Goal: Task Accomplishment & Management: Use online tool/utility

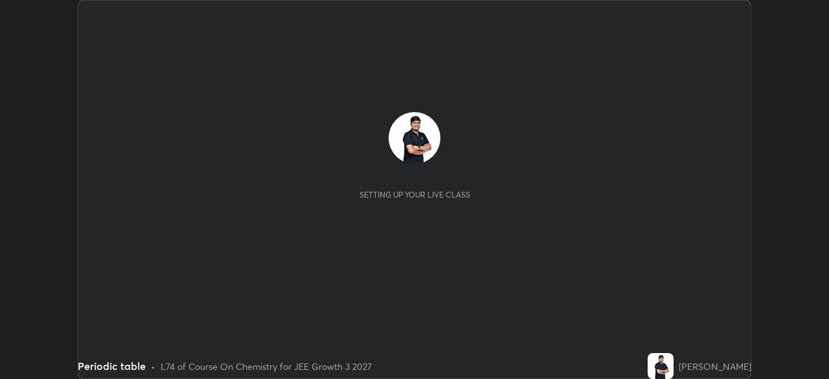
scroll to position [379, 829]
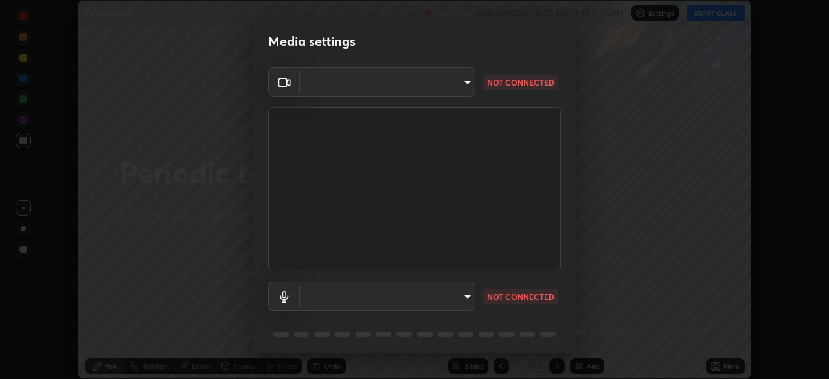
type input "0098613ca96d1cb365b3845fa694b9755ae94ec2d7c0f75973c998bbbf9ace16"
click at [356, 301] on body "Erase all Periodic table Recording WAS SCHEDULED TO START AT 12:25 PM Settings …" at bounding box center [414, 189] width 829 height 379
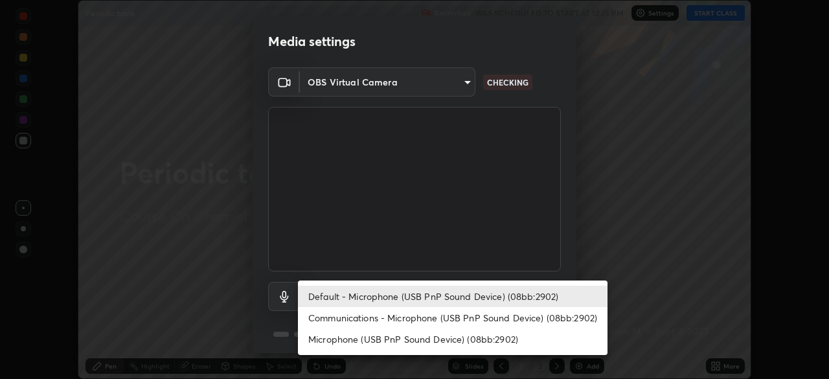
click at [347, 317] on li "Communications - Microphone (USB PnP Sound Device) (08bb:2902)" at bounding box center [453, 317] width 310 height 21
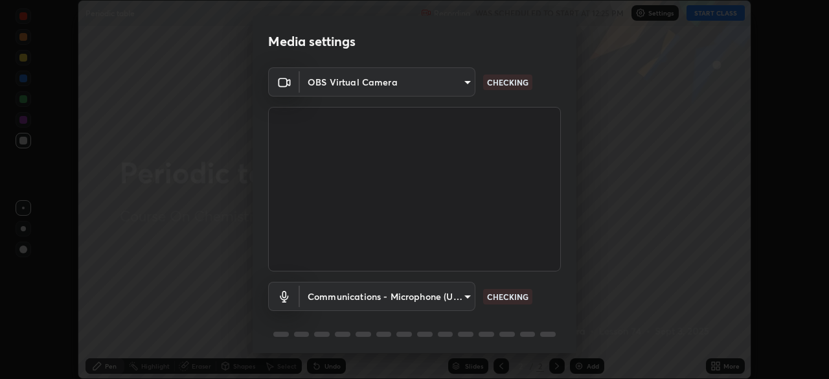
click at [336, 296] on body "Erase all Periodic table Recording WAS SCHEDULED TO START AT 12:25 PM Settings …" at bounding box center [414, 189] width 829 height 379
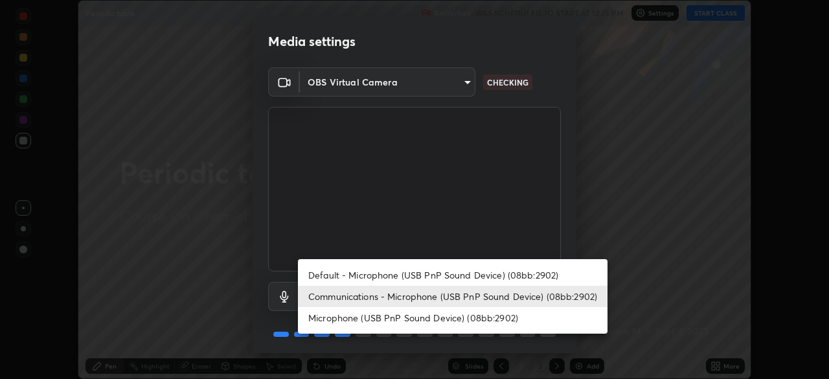
click at [326, 272] on li "Default - Microphone (USB PnP Sound Device) (08bb:2902)" at bounding box center [453, 274] width 310 height 21
type input "default"
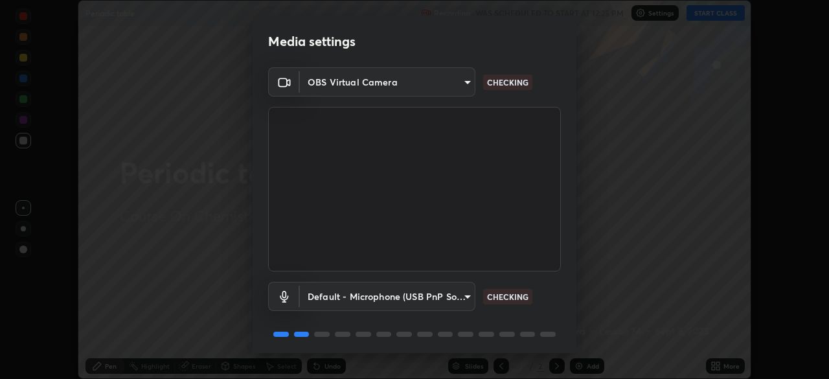
scroll to position [46, 0]
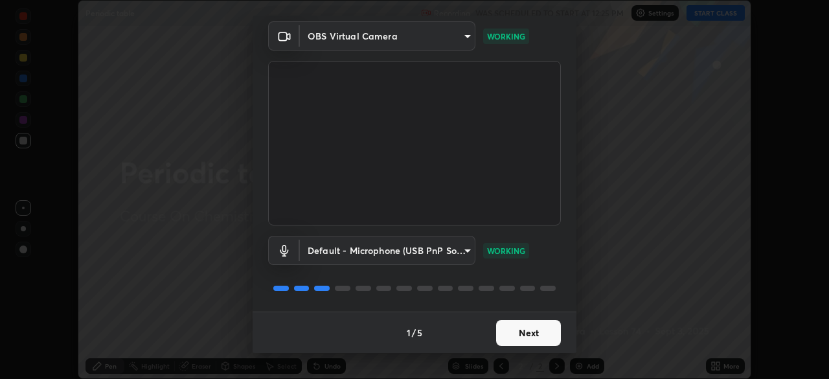
click at [520, 338] on button "Next" at bounding box center [528, 333] width 65 height 26
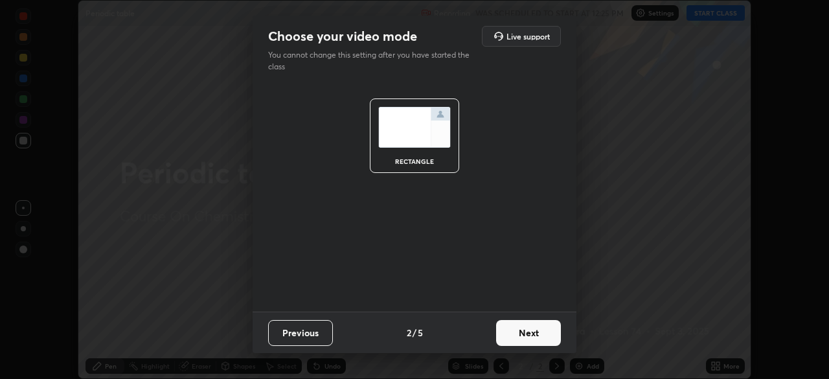
scroll to position [0, 0]
click at [524, 331] on button "Next" at bounding box center [528, 333] width 65 height 26
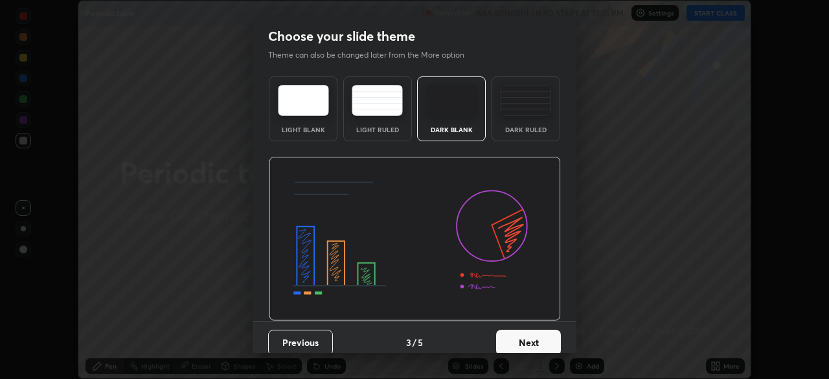
click at [534, 341] on button "Next" at bounding box center [528, 343] width 65 height 26
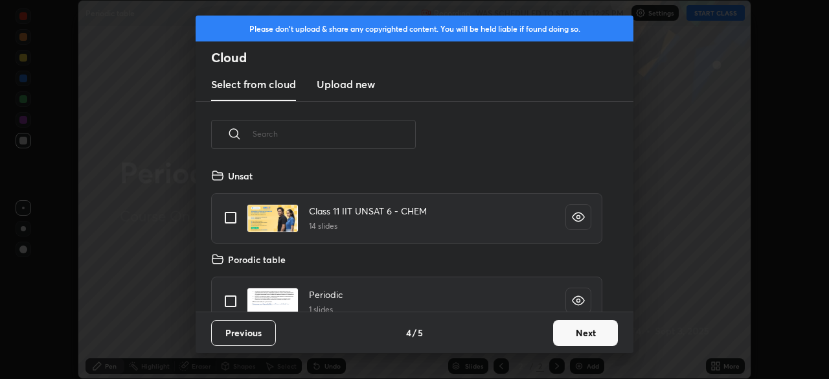
scroll to position [144, 416]
click at [577, 332] on button "Next" at bounding box center [585, 333] width 65 height 26
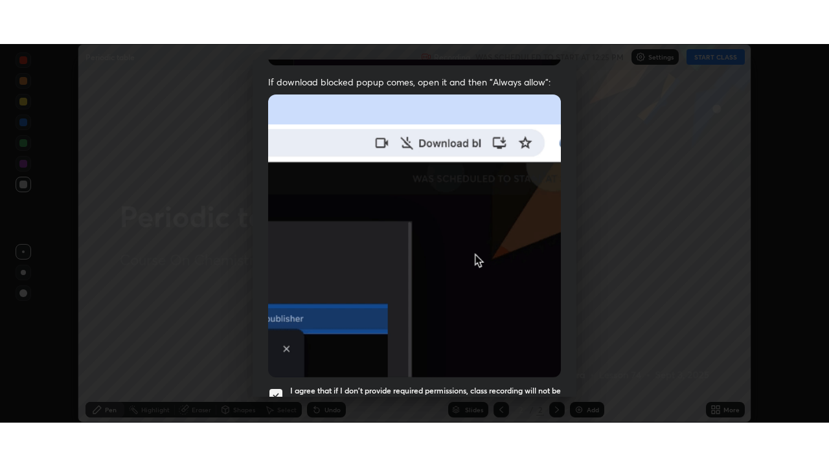
scroll to position [310, 0]
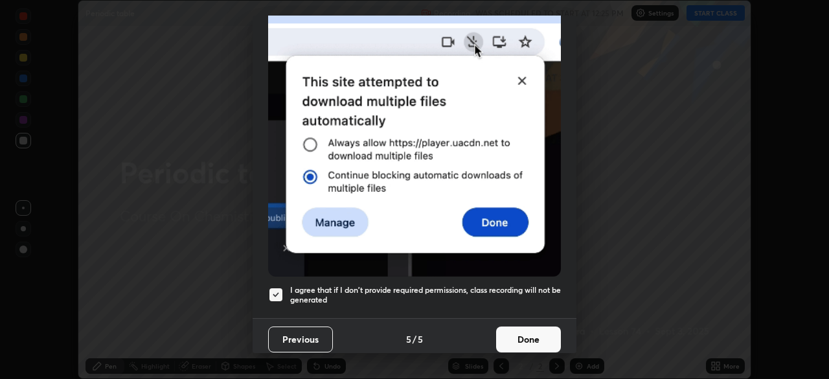
click at [514, 332] on button "Done" at bounding box center [528, 340] width 65 height 26
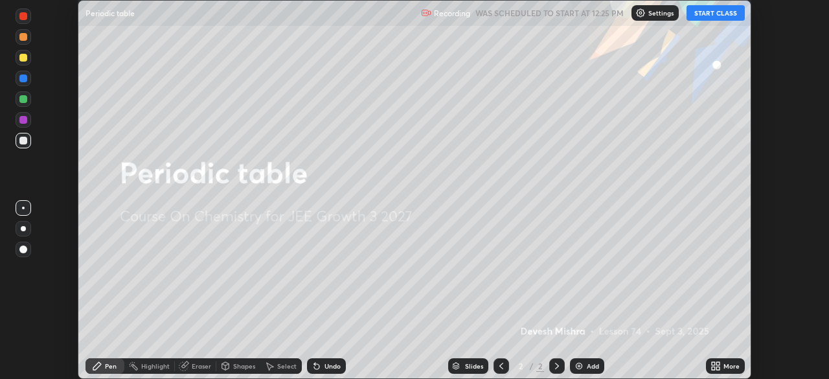
click at [710, 13] on button "START CLASS" at bounding box center [716, 13] width 58 height 16
click at [713, 363] on icon at bounding box center [713, 363] width 3 height 3
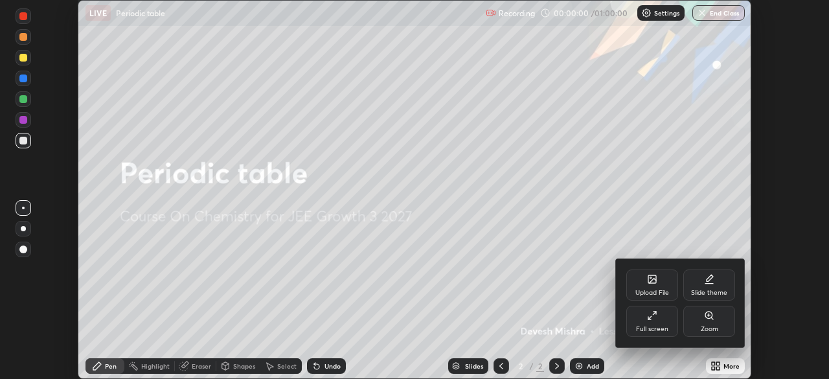
click at [644, 322] on div "Full screen" at bounding box center [653, 321] width 52 height 31
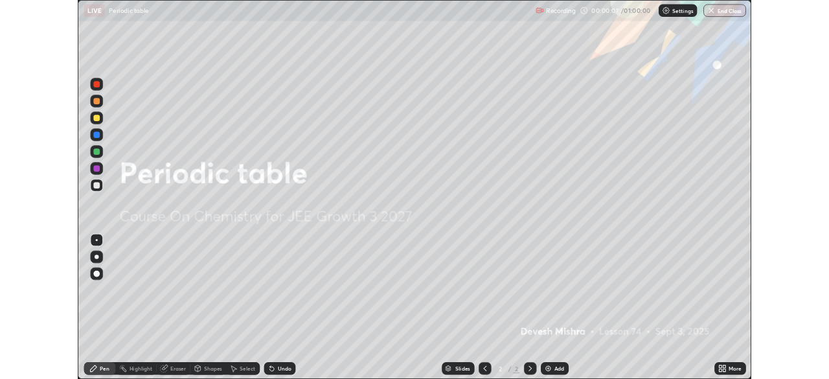
scroll to position [466, 829]
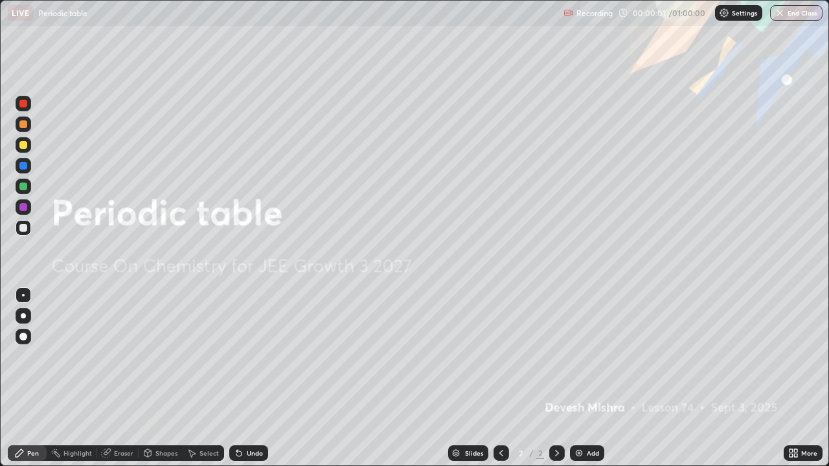
click at [577, 378] on div "Add" at bounding box center [587, 454] width 34 height 16
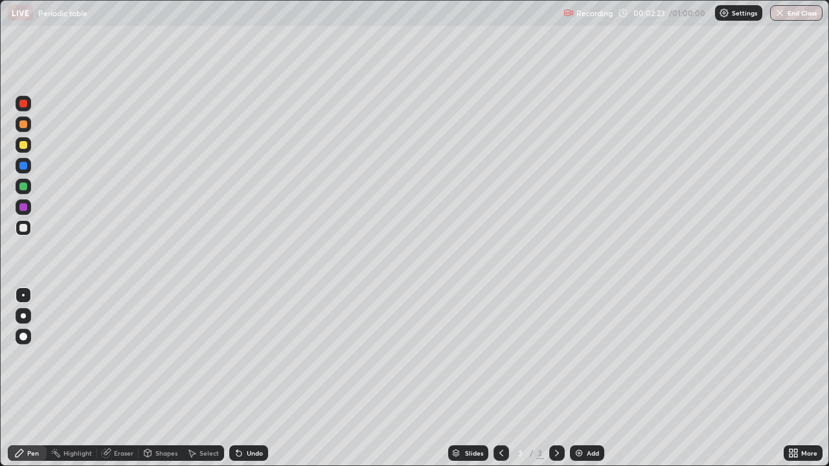
click at [24, 187] on div at bounding box center [23, 187] width 8 height 8
click at [574, 378] on img at bounding box center [579, 453] width 10 height 10
click at [23, 168] on div at bounding box center [23, 166] width 8 height 8
click at [24, 185] on div at bounding box center [23, 187] width 8 height 8
click at [577, 378] on img at bounding box center [579, 453] width 10 height 10
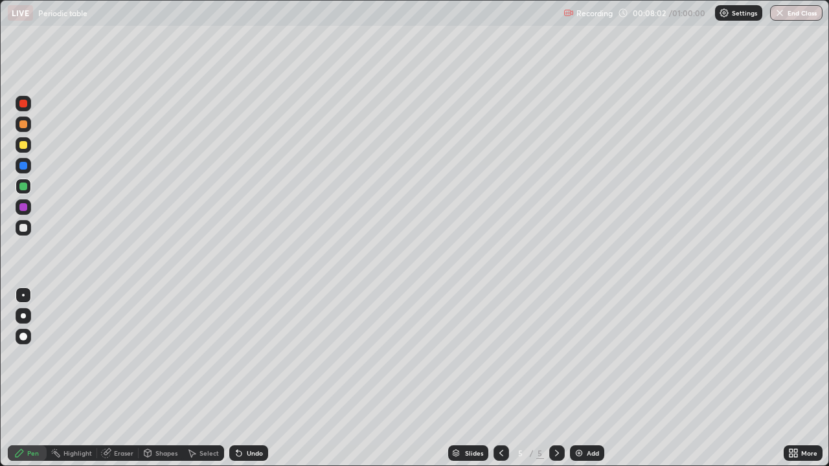
click at [238, 378] on icon at bounding box center [238, 454] width 5 height 5
click at [240, 378] on icon at bounding box center [239, 453] width 10 height 10
click at [239, 378] on icon at bounding box center [238, 454] width 5 height 5
click at [237, 378] on icon at bounding box center [238, 454] width 5 height 5
click at [23, 146] on div at bounding box center [23, 145] width 8 height 8
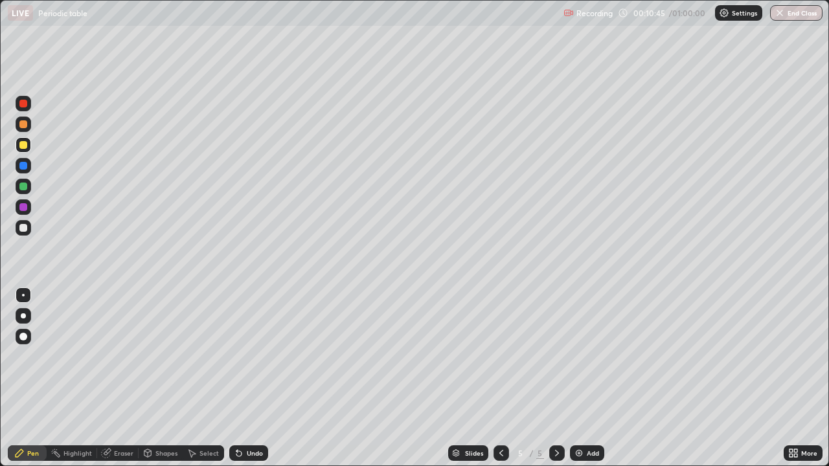
click at [23, 167] on div at bounding box center [23, 166] width 8 height 8
click at [577, 378] on img at bounding box center [579, 453] width 10 height 10
click at [796, 378] on icon at bounding box center [795, 455] width 3 height 3
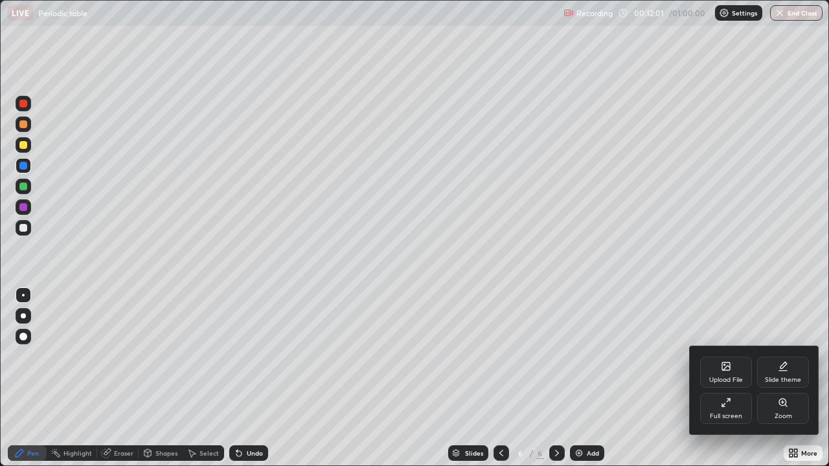
click at [717, 378] on div "Full screen" at bounding box center [726, 408] width 52 height 31
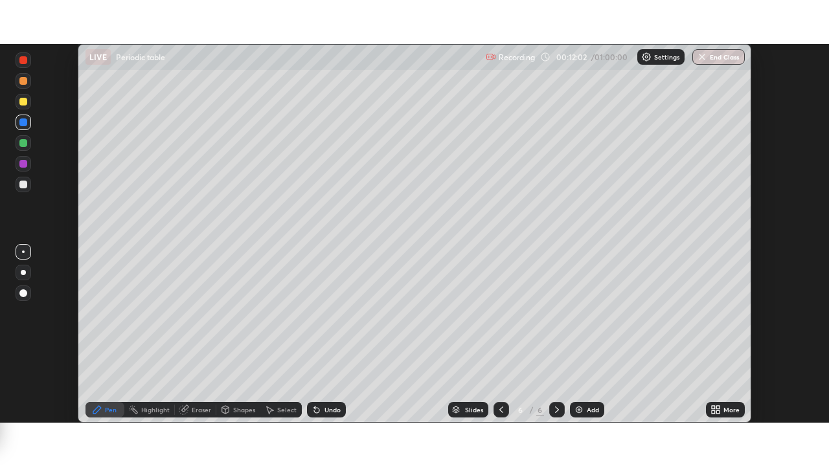
scroll to position [64411, 63960]
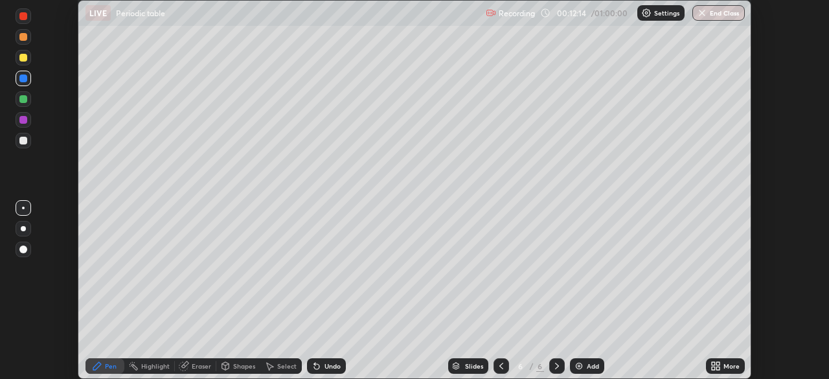
click at [713, 363] on icon at bounding box center [713, 363] width 3 height 3
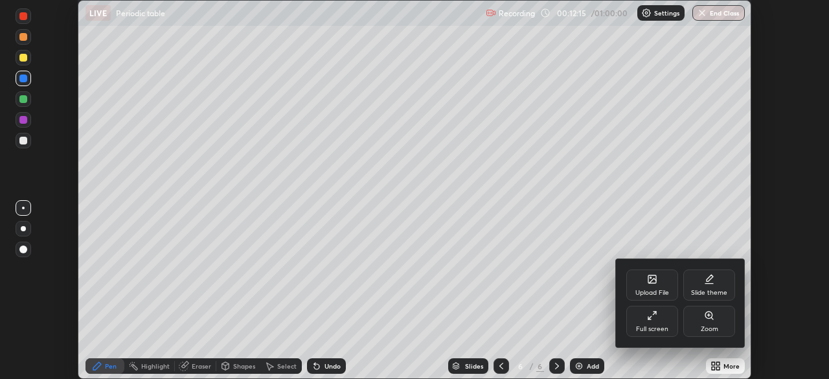
click at [628, 328] on div "Full screen" at bounding box center [653, 321] width 52 height 31
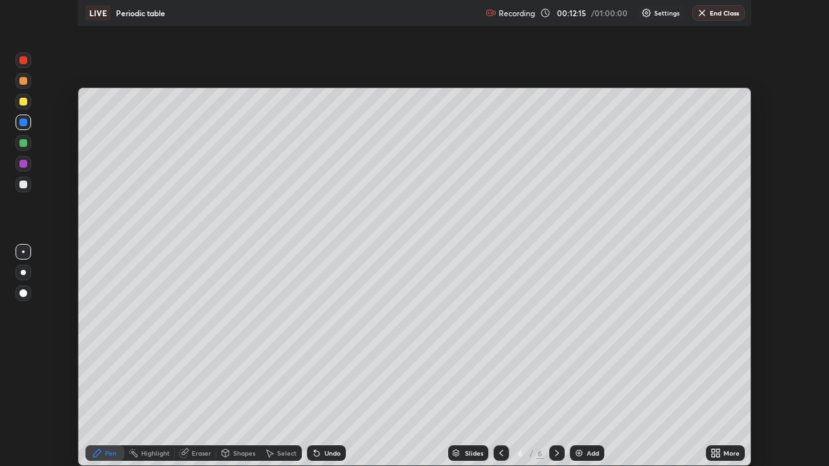
scroll to position [466, 829]
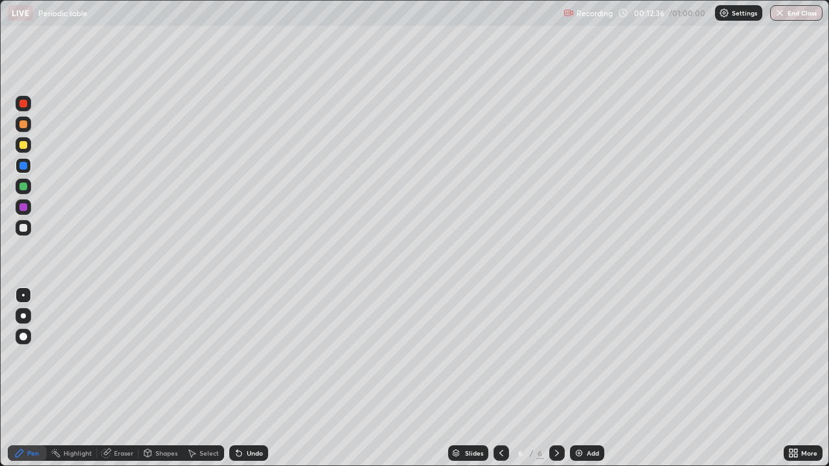
click at [24, 146] on div at bounding box center [23, 145] width 8 height 8
click at [22, 106] on div at bounding box center [23, 104] width 8 height 8
click at [243, 378] on div "Undo" at bounding box center [248, 454] width 39 height 16
click at [236, 378] on icon at bounding box center [236, 450] width 1 height 1
click at [24, 227] on div at bounding box center [23, 228] width 8 height 8
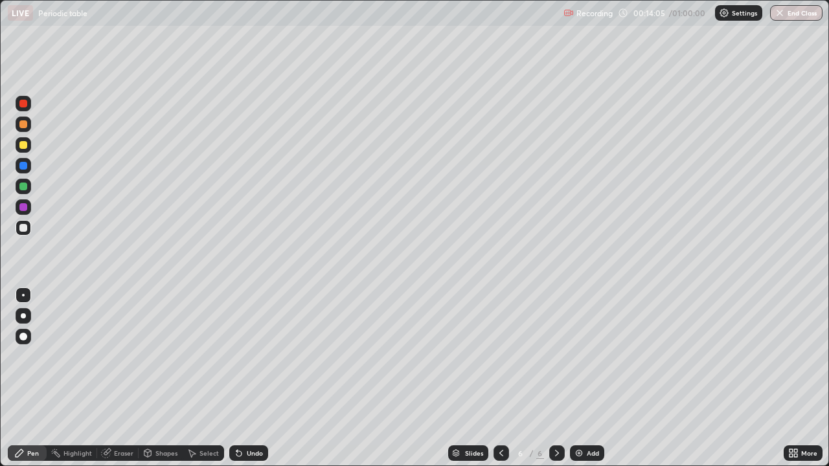
click at [114, 378] on div "Eraser" at bounding box center [123, 453] width 19 height 6
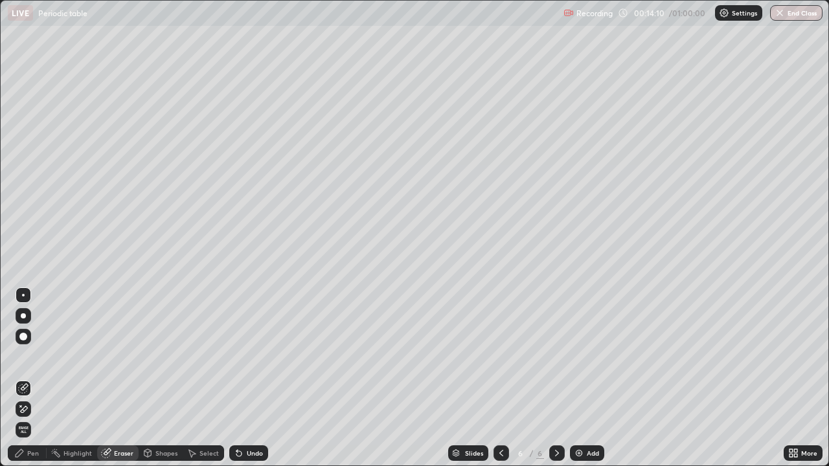
click at [27, 378] on div "Pen" at bounding box center [27, 454] width 39 height 16
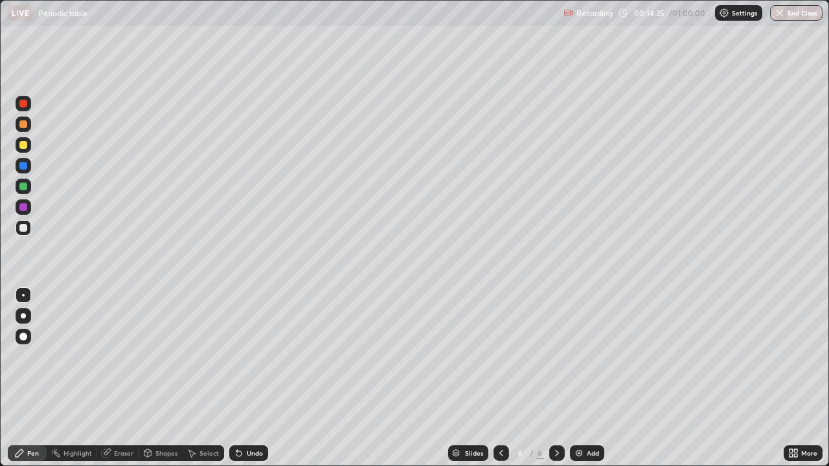
click at [21, 189] on div at bounding box center [23, 187] width 8 height 8
click at [23, 209] on div at bounding box center [23, 207] width 8 height 8
click at [21, 188] on div at bounding box center [23, 187] width 8 height 8
click at [24, 165] on div at bounding box center [23, 166] width 8 height 8
click at [23, 207] on div at bounding box center [23, 207] width 8 height 8
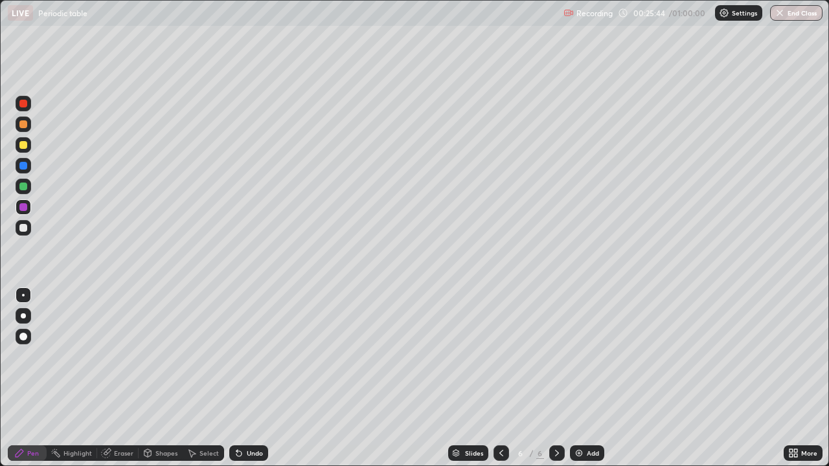
click at [577, 378] on img at bounding box center [579, 453] width 10 height 10
click at [24, 189] on div at bounding box center [23, 187] width 8 height 8
click at [25, 169] on div at bounding box center [23, 166] width 8 height 8
click at [23, 229] on div at bounding box center [23, 228] width 8 height 8
click at [25, 208] on div at bounding box center [23, 207] width 8 height 8
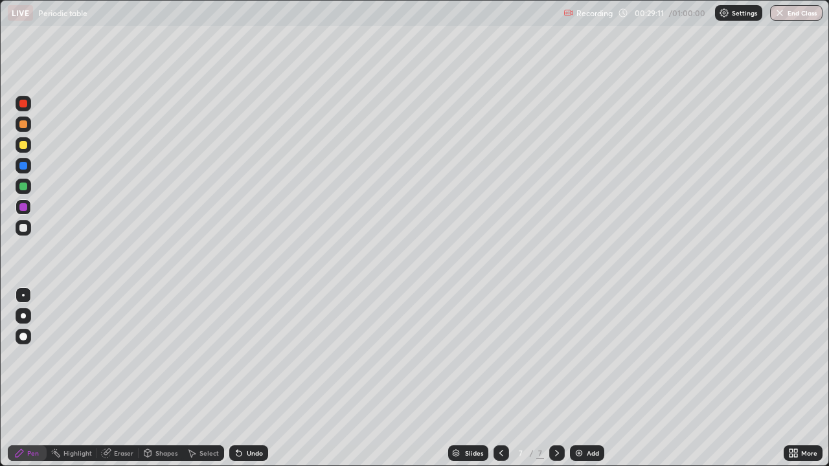
click at [27, 231] on div at bounding box center [24, 228] width 16 height 16
click at [500, 378] on icon at bounding box center [501, 453] width 10 height 10
click at [25, 108] on div at bounding box center [24, 104] width 16 height 16
click at [555, 378] on icon at bounding box center [557, 453] width 10 height 10
click at [25, 185] on div at bounding box center [23, 187] width 8 height 8
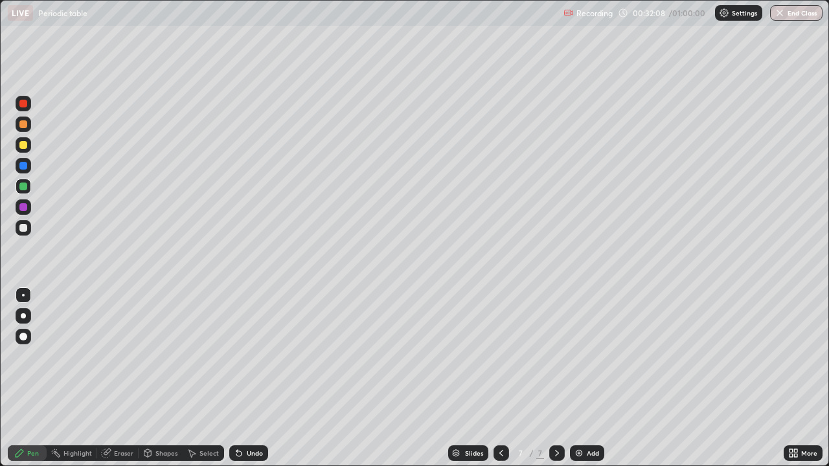
click at [575, 378] on img at bounding box center [579, 453] width 10 height 10
click at [20, 230] on div at bounding box center [23, 228] width 8 height 8
click at [240, 378] on icon at bounding box center [238, 454] width 5 height 5
click at [236, 378] on icon at bounding box center [238, 454] width 5 height 5
click at [23, 188] on div at bounding box center [23, 187] width 8 height 8
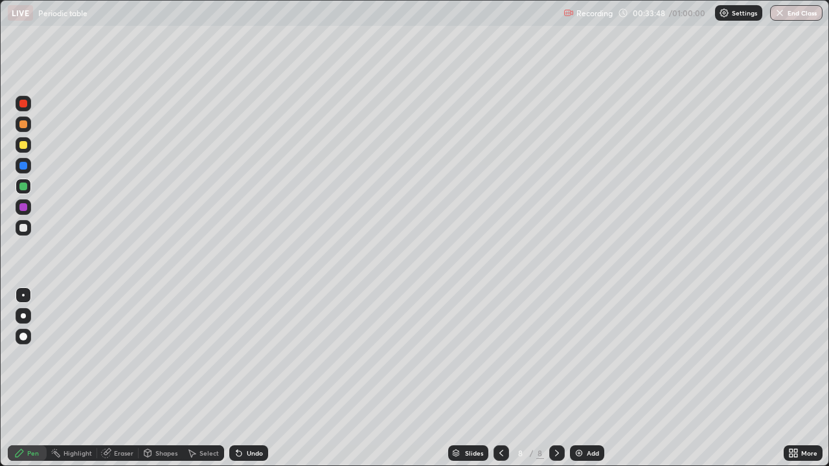
click at [500, 378] on icon at bounding box center [501, 453] width 10 height 10
click at [499, 378] on icon at bounding box center [501, 453] width 10 height 10
click at [556, 378] on icon at bounding box center [557, 453] width 10 height 10
click at [554, 378] on div at bounding box center [557, 454] width 16 height 16
click at [23, 145] on div at bounding box center [23, 145] width 8 height 8
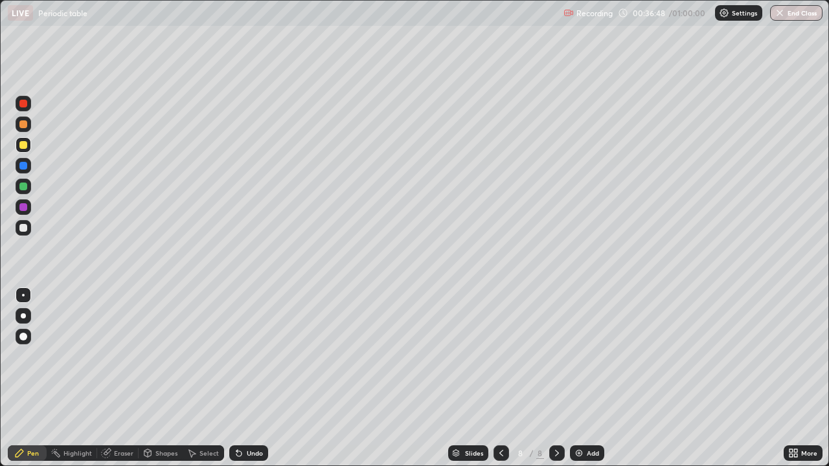
click at [22, 188] on div at bounding box center [23, 187] width 8 height 8
click at [501, 378] on icon at bounding box center [501, 453] width 10 height 10
click at [556, 378] on icon at bounding box center [557, 453] width 10 height 10
click at [557, 378] on icon at bounding box center [557, 453] width 10 height 10
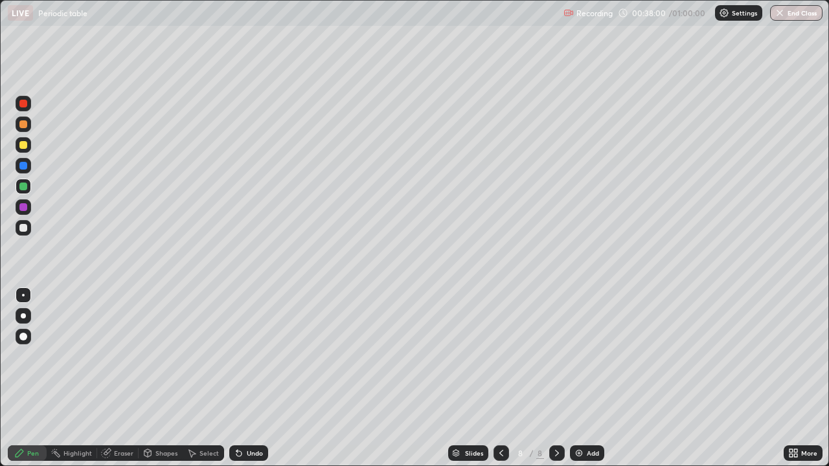
click at [23, 210] on div at bounding box center [23, 207] width 8 height 8
click at [500, 378] on icon at bounding box center [501, 453] width 10 height 10
click at [20, 188] on div at bounding box center [23, 187] width 8 height 8
click at [25, 169] on div at bounding box center [23, 166] width 8 height 8
click at [554, 378] on icon at bounding box center [557, 453] width 10 height 10
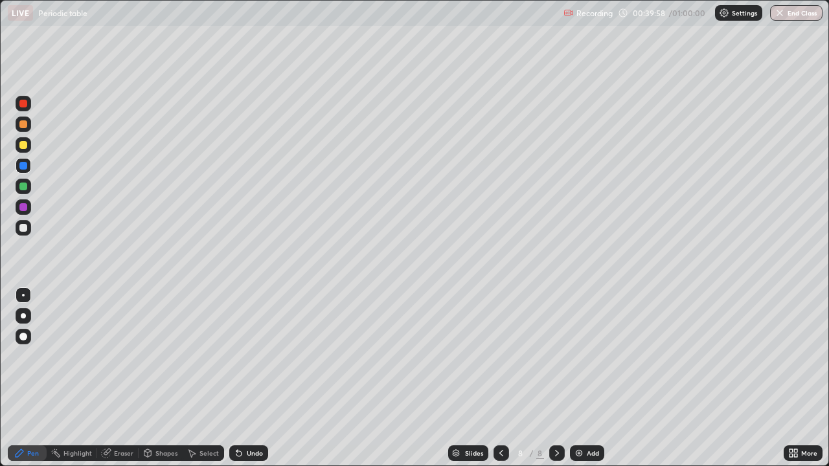
click at [553, 378] on div at bounding box center [557, 454] width 16 height 16
click at [576, 378] on img at bounding box center [579, 453] width 10 height 10
click at [25, 188] on div at bounding box center [23, 187] width 8 height 8
click at [241, 378] on div "Undo" at bounding box center [248, 454] width 39 height 16
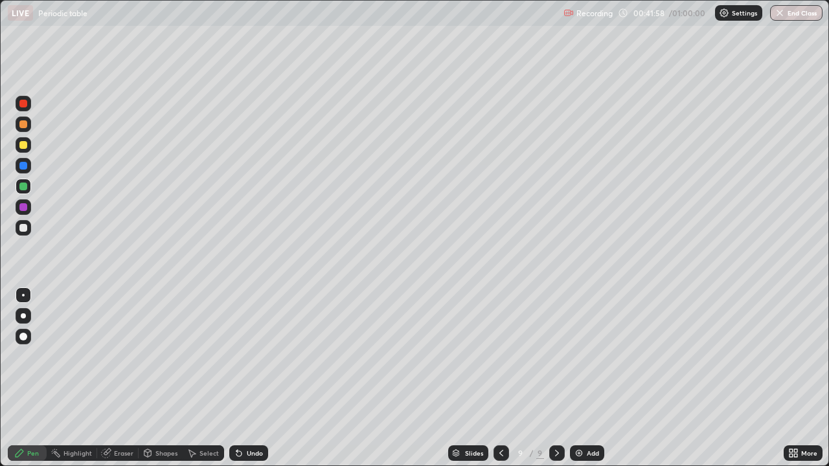
click at [25, 146] on div at bounding box center [23, 145] width 8 height 8
click at [576, 378] on img at bounding box center [579, 453] width 10 height 10
click at [25, 189] on div at bounding box center [23, 187] width 8 height 8
click at [236, 378] on icon at bounding box center [238, 454] width 5 height 5
click at [231, 378] on div "Undo" at bounding box center [248, 454] width 39 height 16
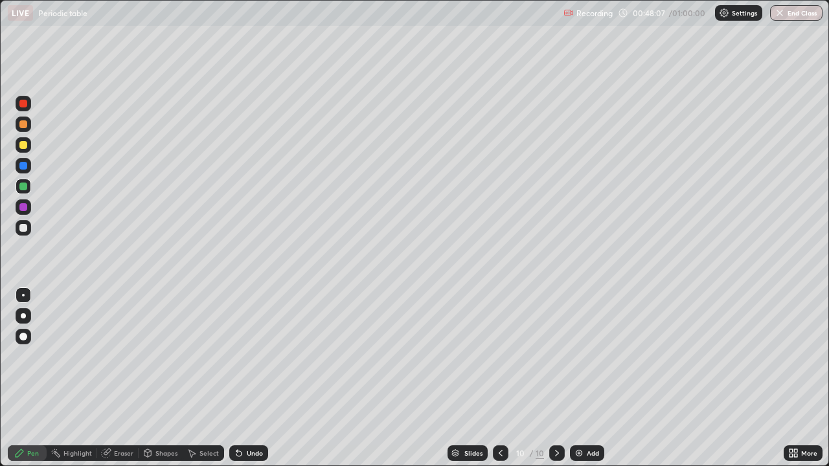
click at [23, 225] on div at bounding box center [23, 228] width 8 height 8
click at [571, 378] on div "Add" at bounding box center [587, 454] width 34 height 16
click at [22, 209] on div at bounding box center [23, 207] width 8 height 8
click at [22, 145] on div at bounding box center [23, 145] width 8 height 8
click at [22, 208] on div at bounding box center [23, 207] width 8 height 8
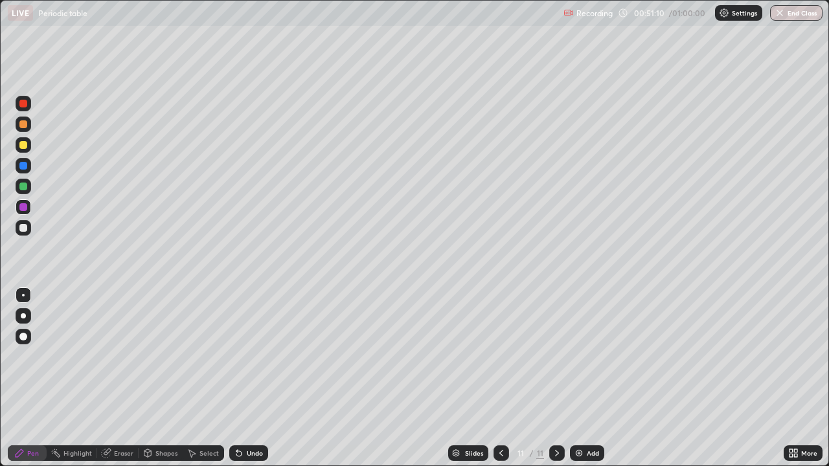
click at [21, 188] on div at bounding box center [23, 187] width 8 height 8
click at [577, 378] on img at bounding box center [579, 453] width 10 height 10
click at [23, 227] on div at bounding box center [23, 228] width 8 height 8
click at [236, 378] on icon at bounding box center [236, 450] width 1 height 1
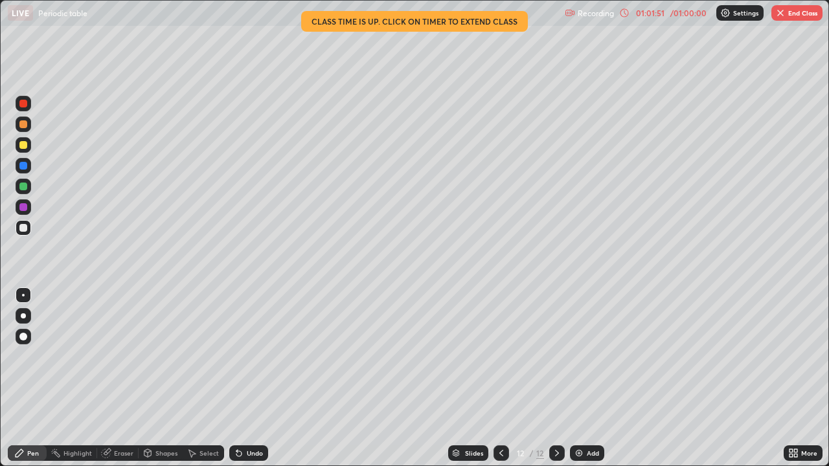
click at [25, 188] on div at bounding box center [23, 187] width 8 height 8
click at [21, 209] on div at bounding box center [23, 207] width 8 height 8
click at [24, 189] on div at bounding box center [23, 187] width 8 height 8
click at [26, 105] on div at bounding box center [23, 104] width 8 height 8
click at [25, 147] on div at bounding box center [23, 145] width 8 height 8
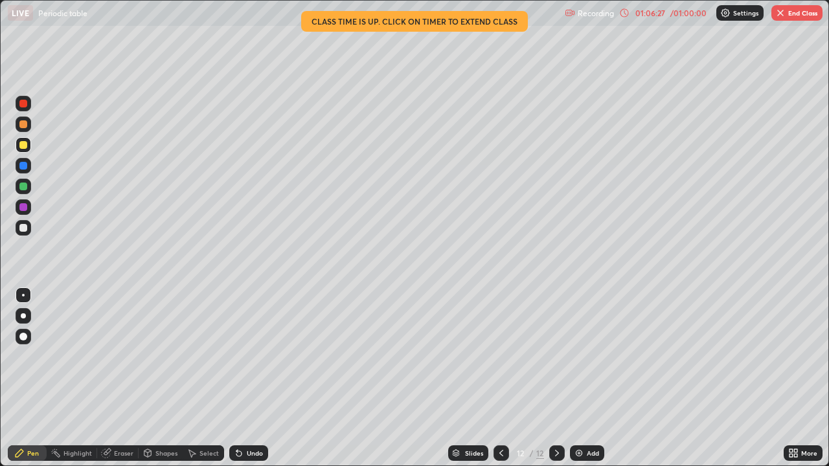
click at [22, 105] on div at bounding box center [23, 104] width 8 height 8
click at [23, 231] on div at bounding box center [23, 228] width 8 height 8
click at [26, 189] on div at bounding box center [23, 187] width 8 height 8
click at [21, 207] on div at bounding box center [23, 207] width 8 height 8
click at [574, 378] on img at bounding box center [579, 453] width 10 height 10
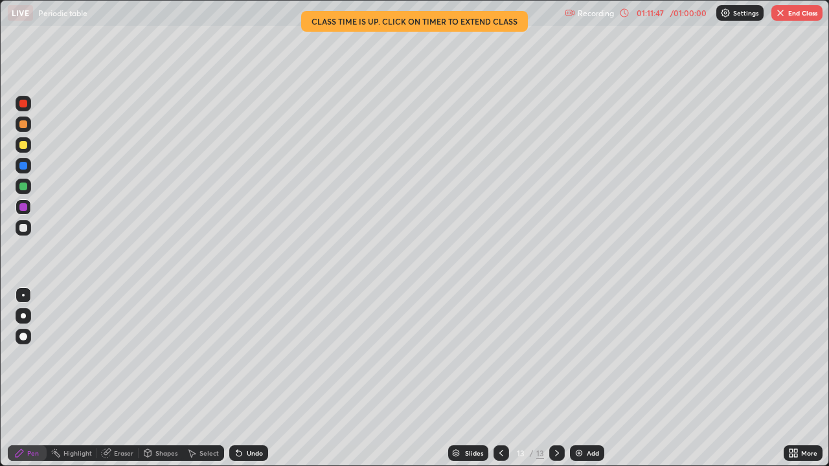
click at [785, 10] on img "button" at bounding box center [781, 13] width 10 height 10
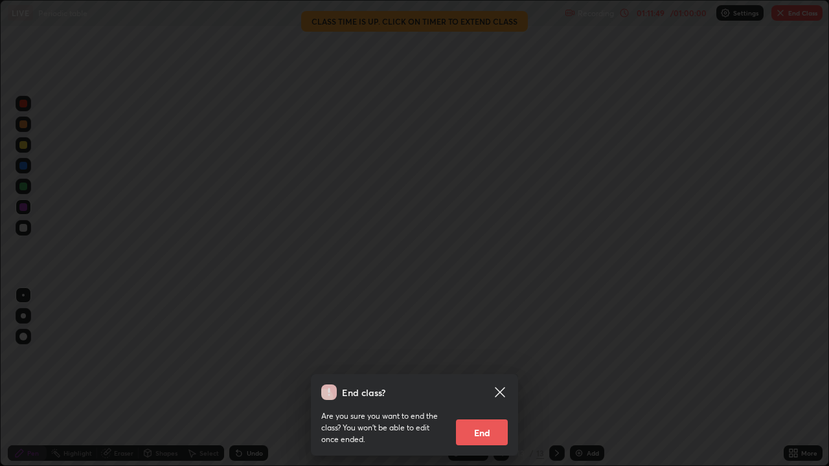
click at [473, 378] on button "End" at bounding box center [482, 433] width 52 height 26
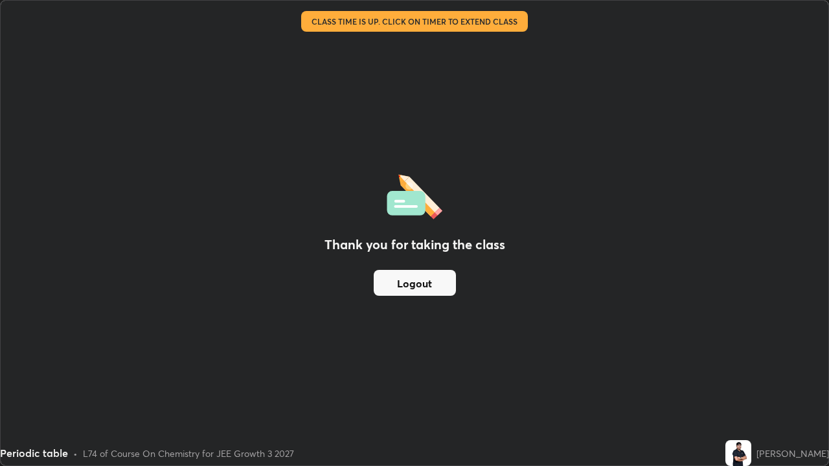
click at [402, 292] on button "Logout" at bounding box center [415, 283] width 82 height 26
click at [398, 282] on button "Logout" at bounding box center [415, 283] width 82 height 26
